Goal: Transaction & Acquisition: Purchase product/service

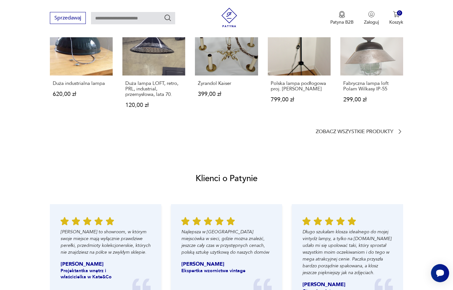
scroll to position [542, 0]
click at [373, 133] on p "Zobacz wszystkie produkty" at bounding box center [355, 131] width 78 height 4
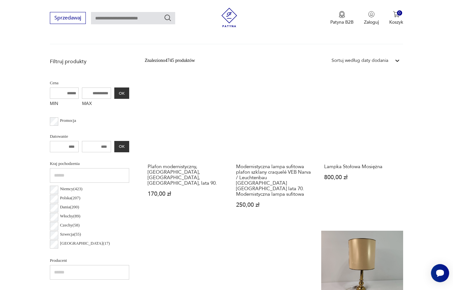
scroll to position [196, 0]
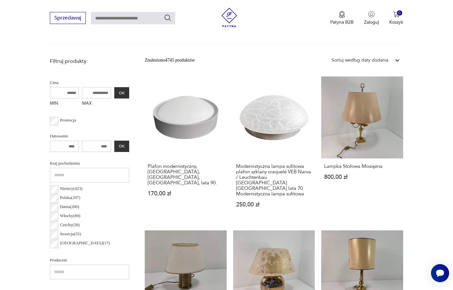
click at [336, 33] on p "Lampy sufitowe" at bounding box center [313, 26] width 48 height 14
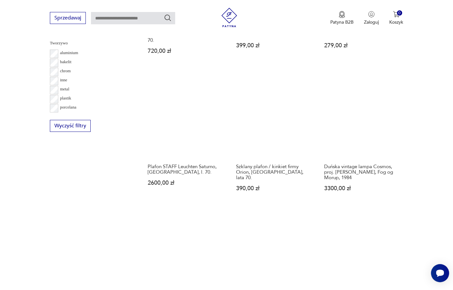
scroll to position [608, 0]
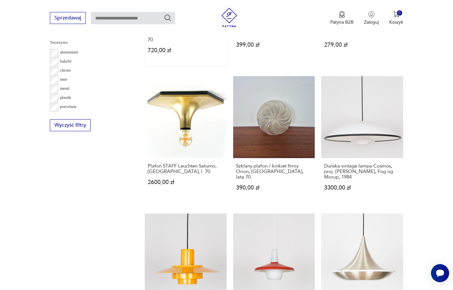
click at [198, 66] on link "Żółta, metalowa lampa sufitowa UFO w skandynawskim stylu, lata 70. 720,00 zł" at bounding box center [186, 2] width 82 height 127
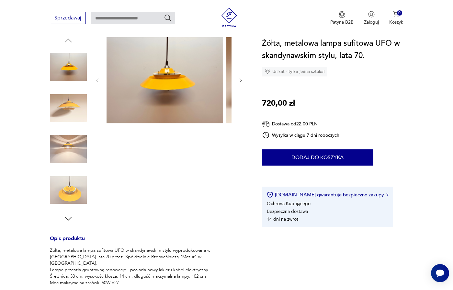
scroll to position [68, 0]
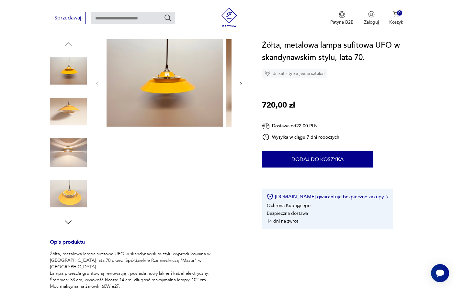
click at [71, 89] on img at bounding box center [68, 70] width 37 height 37
click at [74, 130] on img at bounding box center [68, 111] width 37 height 37
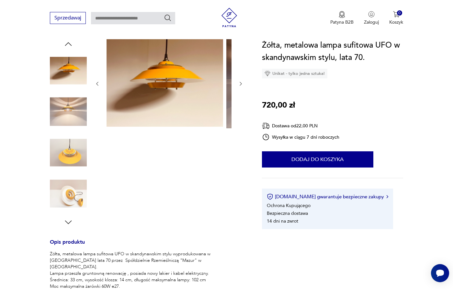
click at [71, 171] on img at bounding box center [68, 152] width 37 height 37
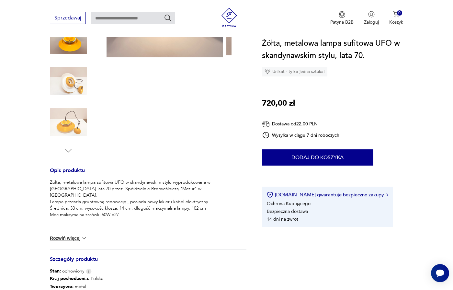
scroll to position [144, 0]
